Goal: Use online tool/utility: Use online tool/utility

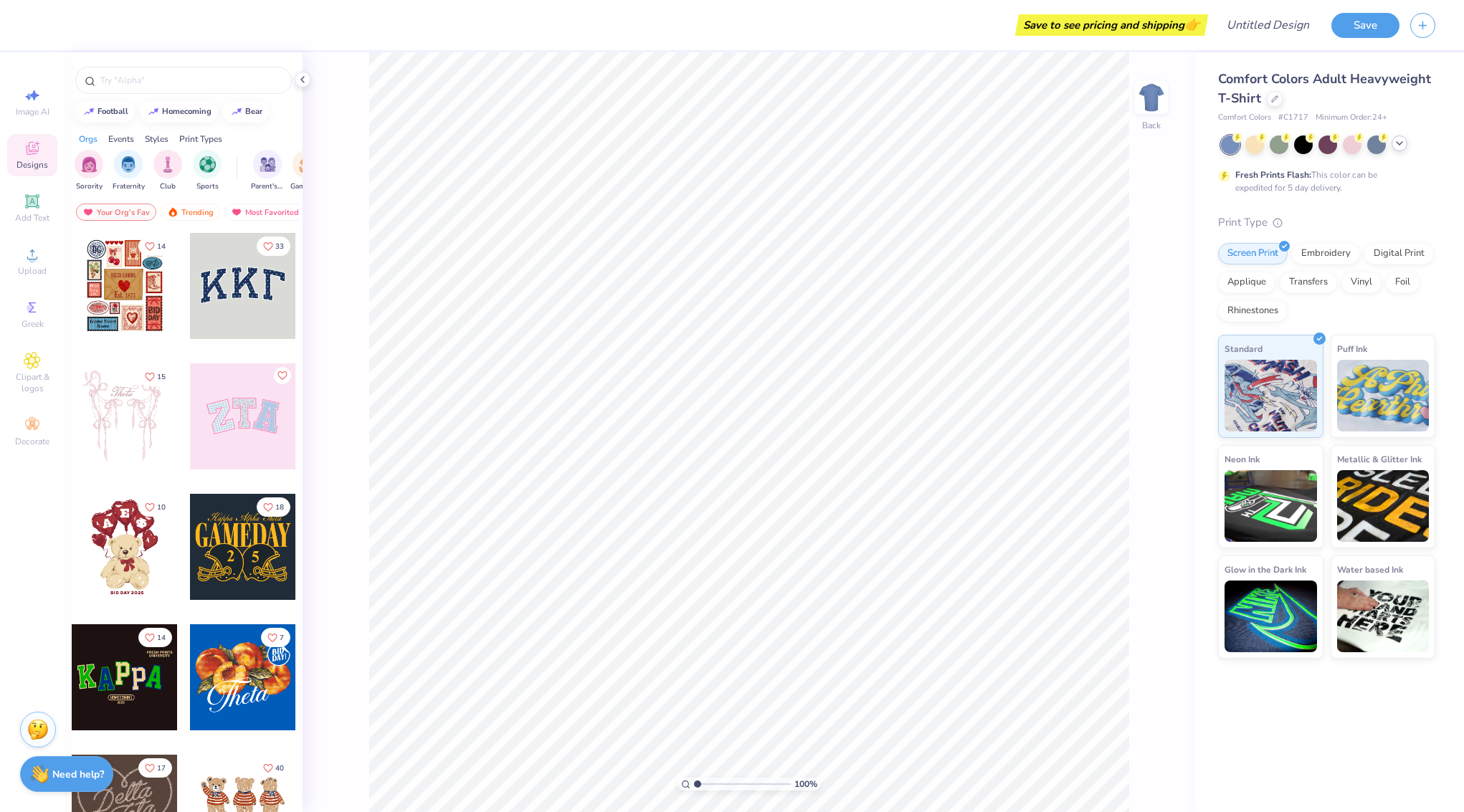
click at [1399, 142] on icon at bounding box center [1399, 143] width 12 height 12
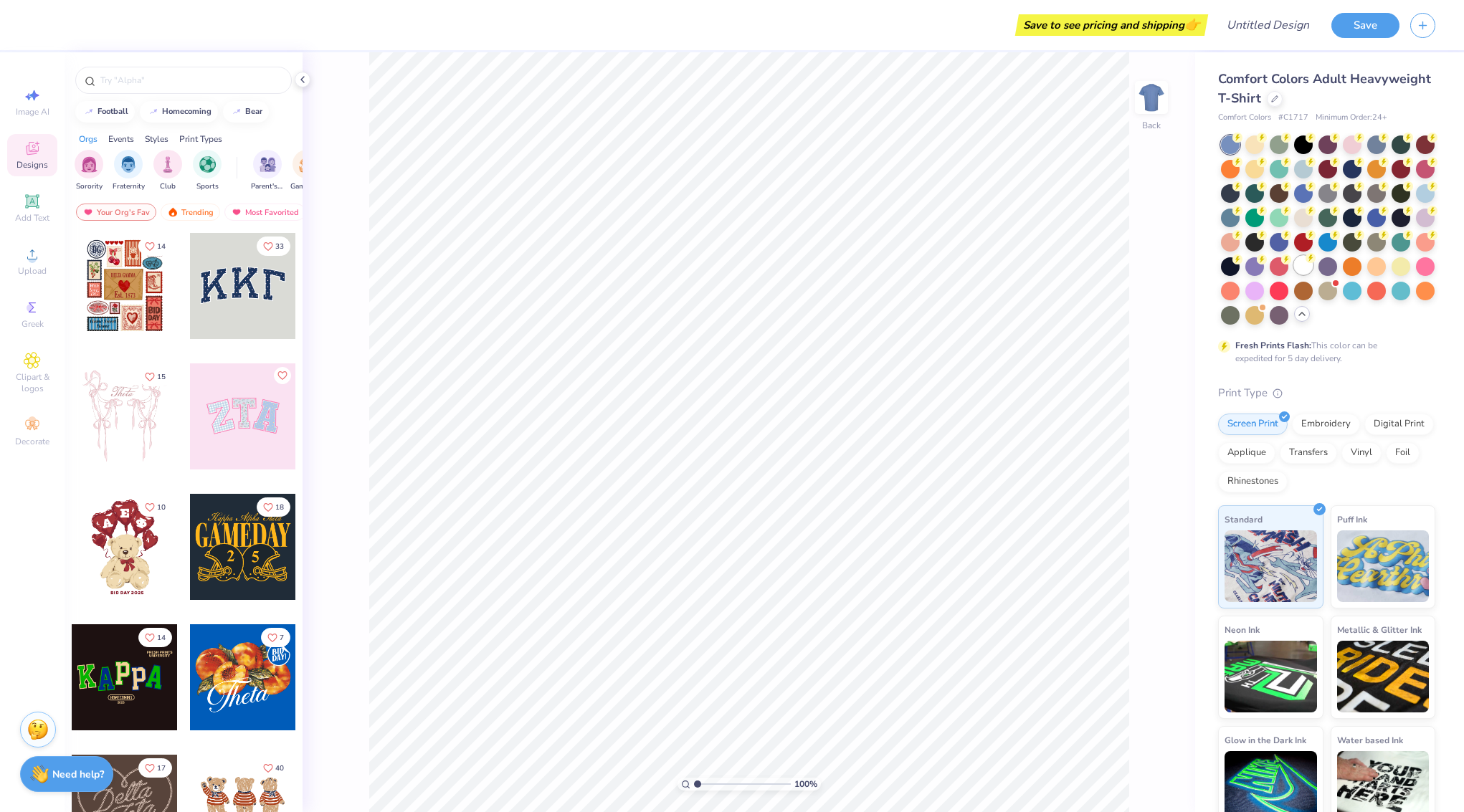
click at [1307, 263] on div at bounding box center [1303, 265] width 19 height 19
click at [143, 83] on input "text" at bounding box center [190, 79] width 184 height 14
type input "hearts"
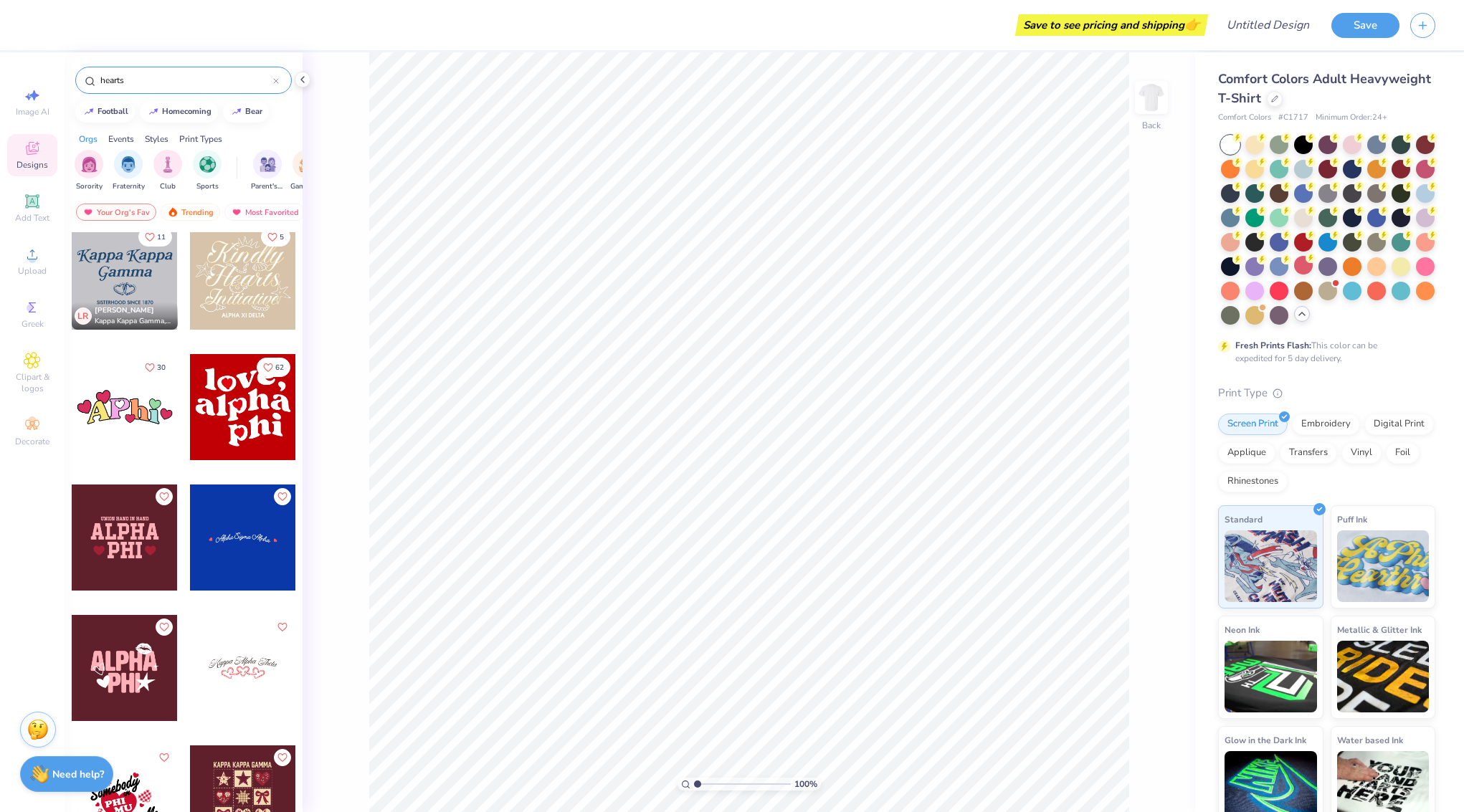
scroll to position [793, 0]
click at [117, 411] on div at bounding box center [125, 406] width 106 height 106
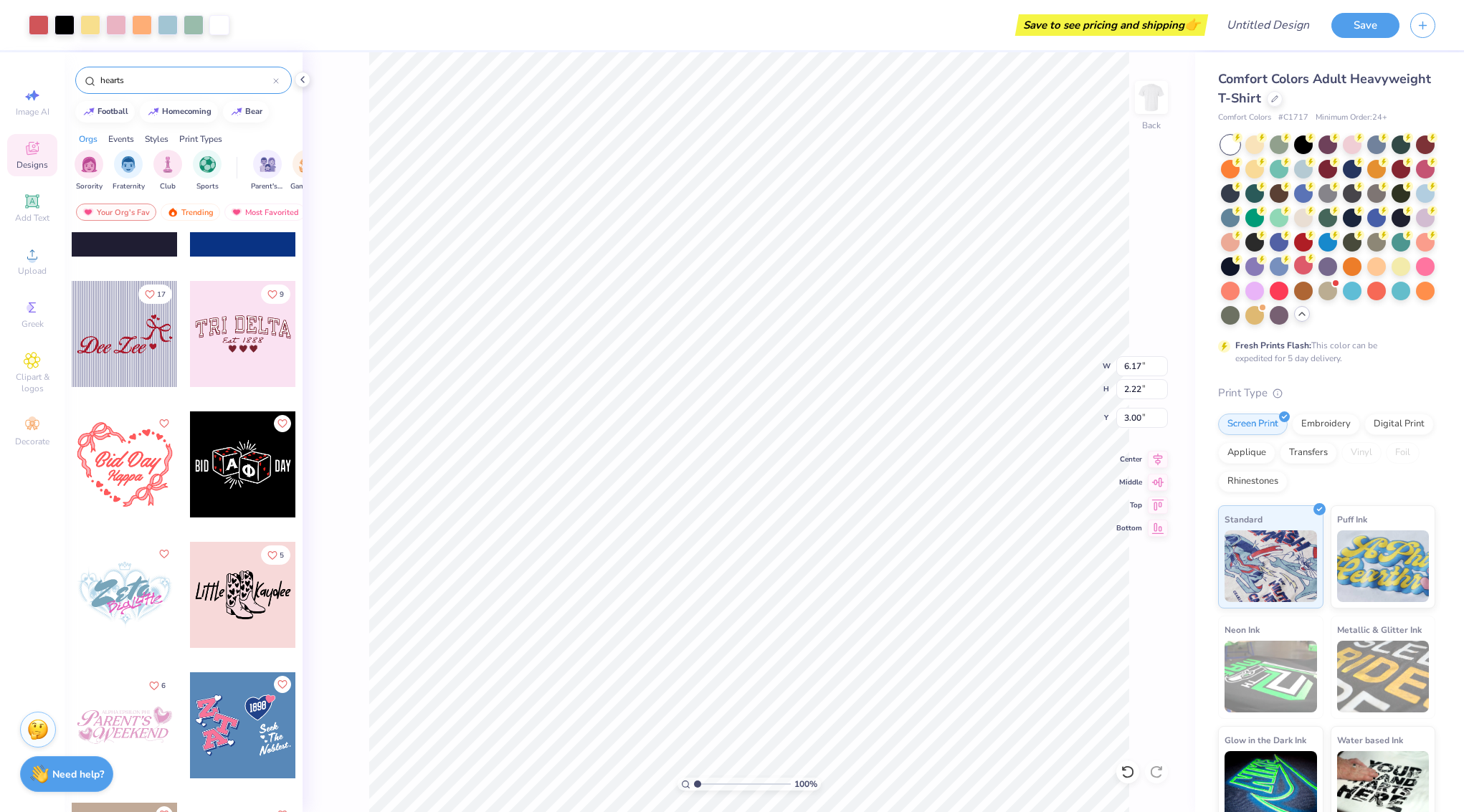
scroll to position [2693, 0]
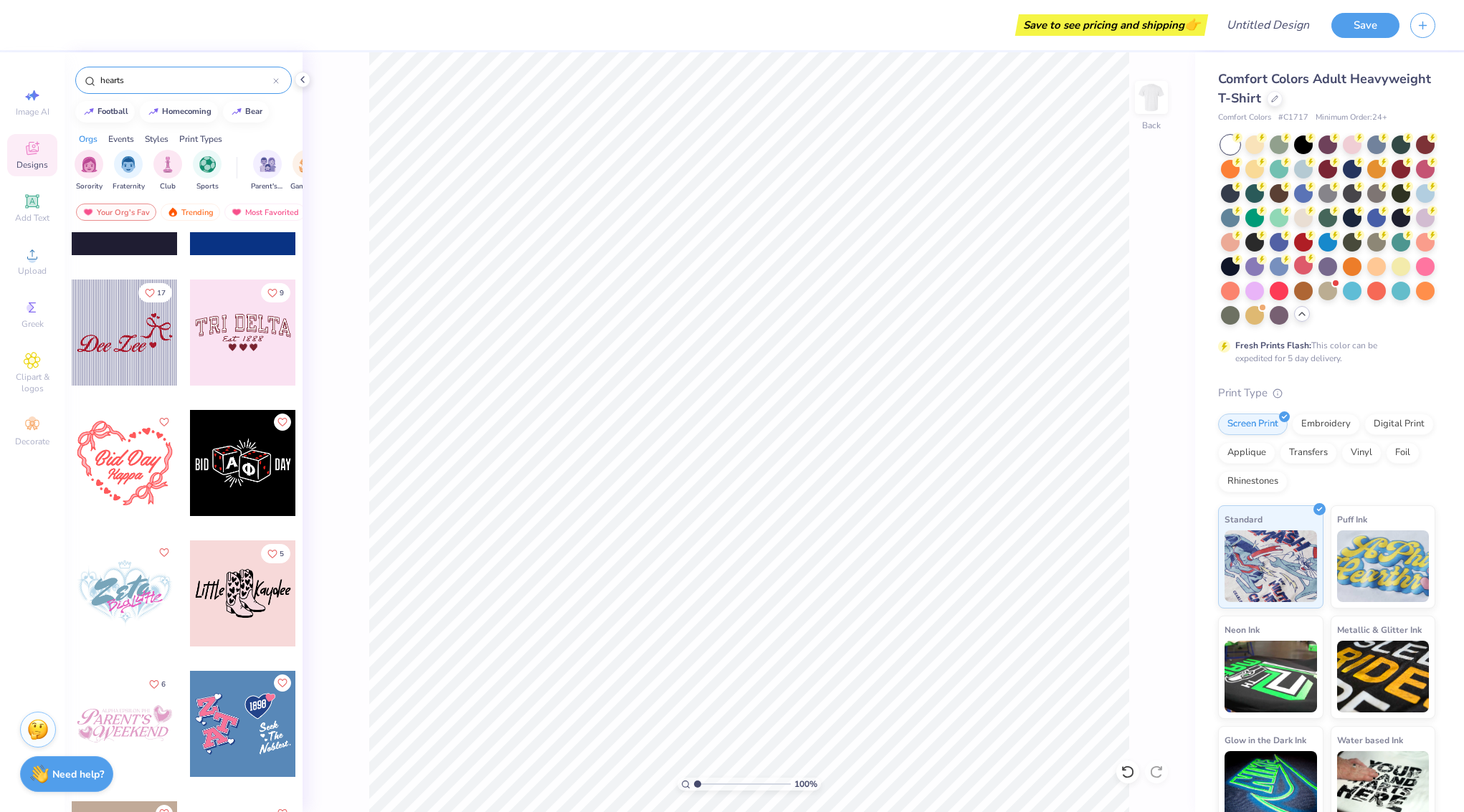
click at [130, 464] on div at bounding box center [125, 463] width 106 height 106
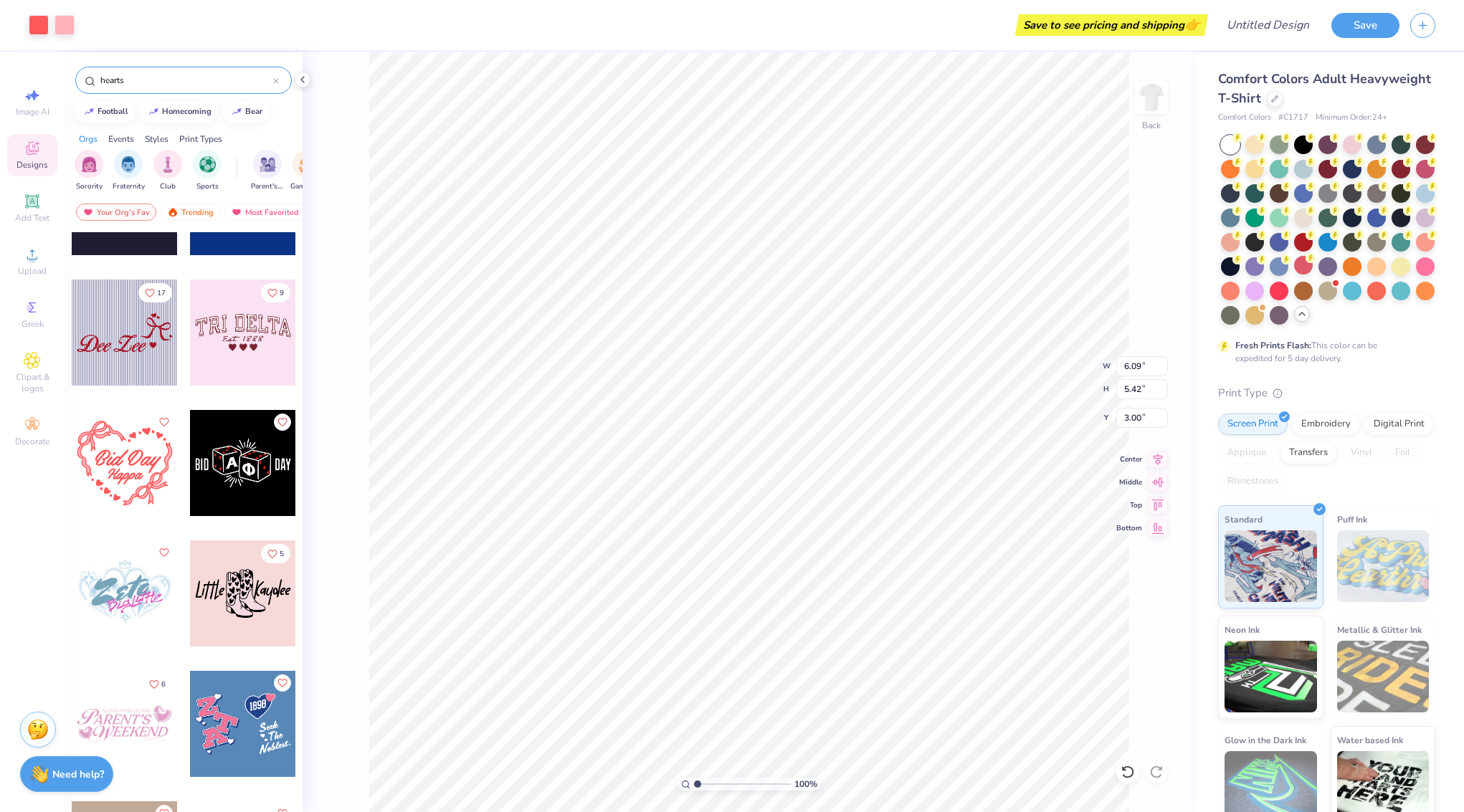
type input "8.86"
type input "7.88"
type input "11.51"
type input "10.24"
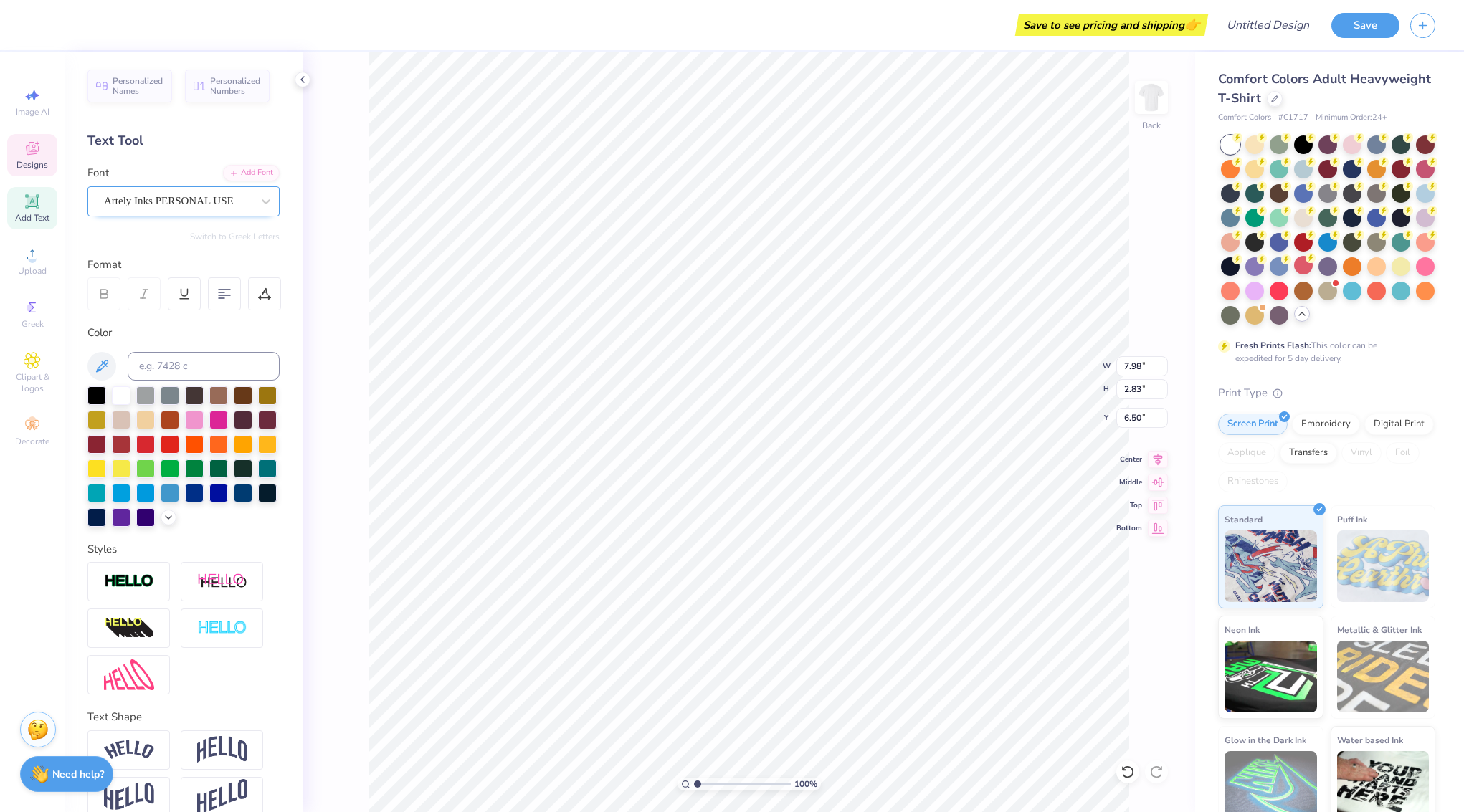
click at [141, 201] on span "Artely Inks PERSONAL USE" at bounding box center [169, 201] width 130 height 17
type textarea "Bid ay"
type input "4.29"
type input "1.95"
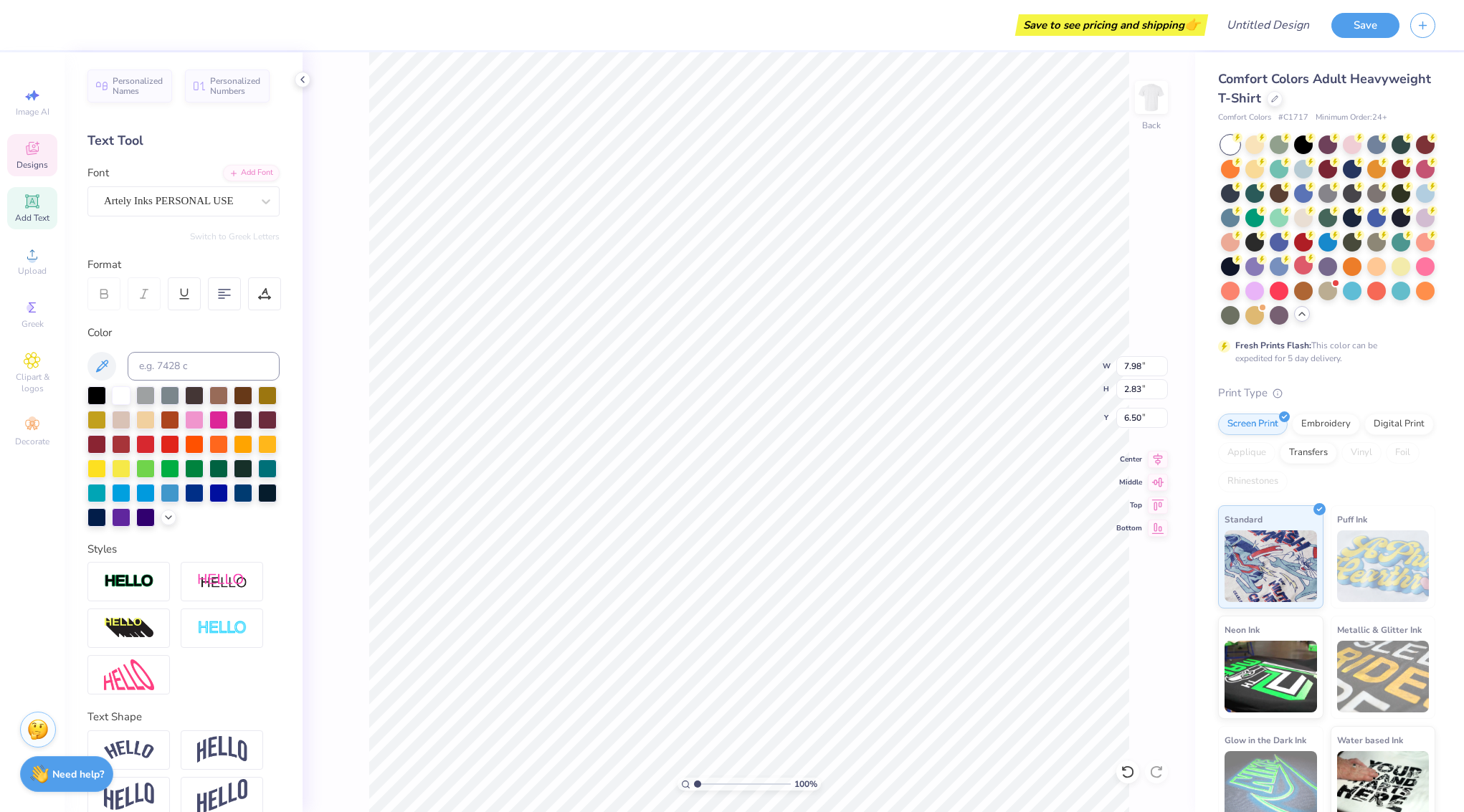
type input "8.76"
type input "6.53"
type input "2.3"
drag, startPoint x: 698, startPoint y: 782, endPoint x: 710, endPoint y: 780, distance: 12.2
click at [710, 780] on input "range" at bounding box center [742, 784] width 97 height 13
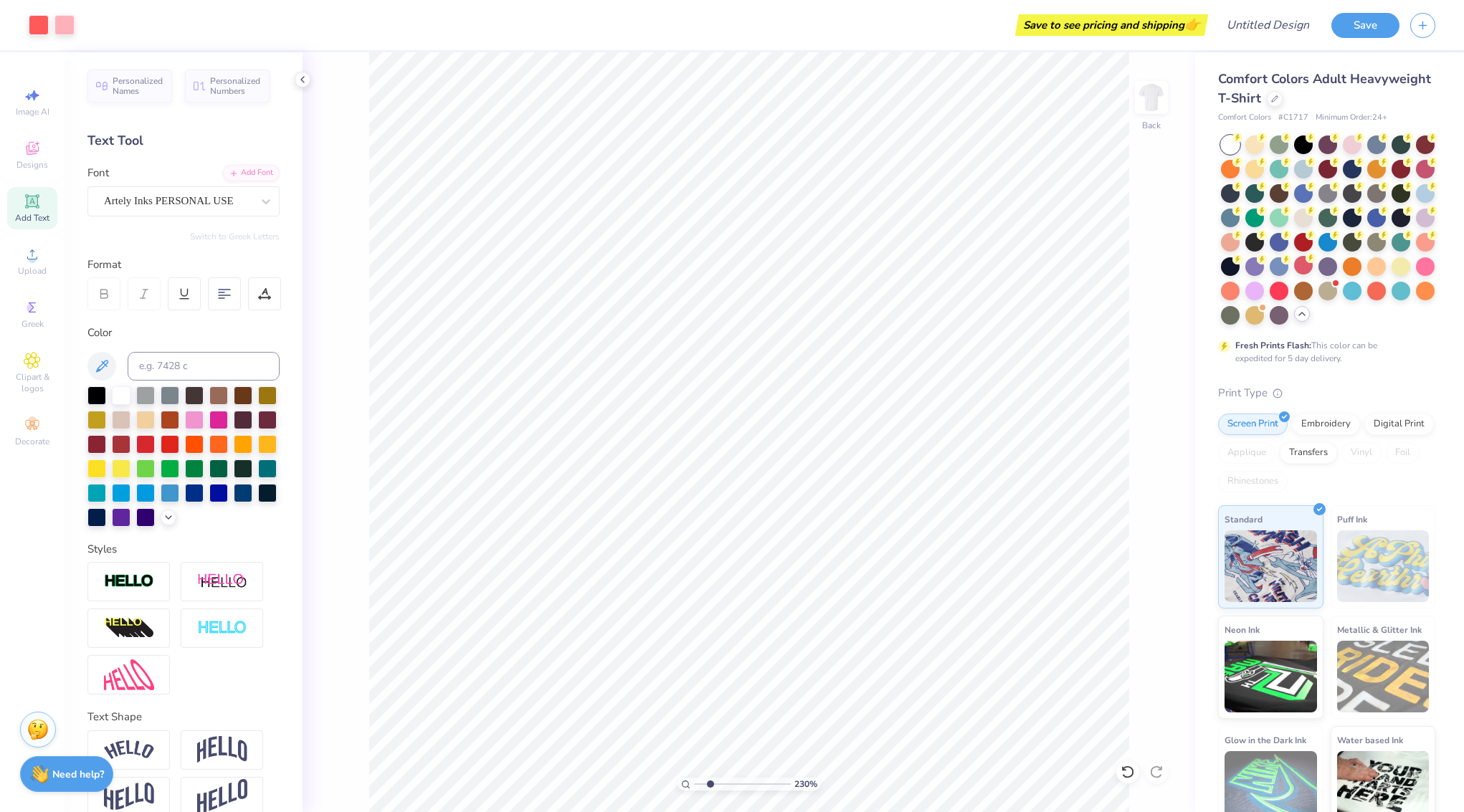
scroll to position [3, 0]
